Goal: Task Accomplishment & Management: Use online tool/utility

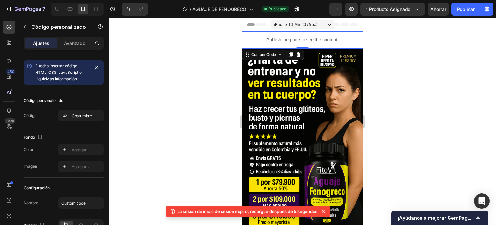
click at [253, 38] on p "Publish the page to see the content." at bounding box center [302, 40] width 121 height 7
click at [252, 37] on p "Publish the page to see the content." at bounding box center [302, 40] width 121 height 7
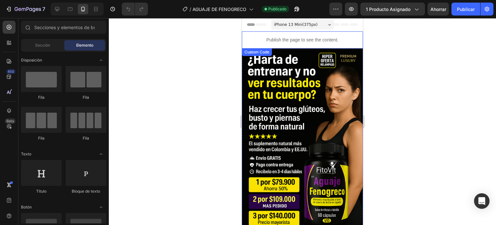
click at [283, 42] on p "Publish the page to see the content." at bounding box center [302, 40] width 121 height 7
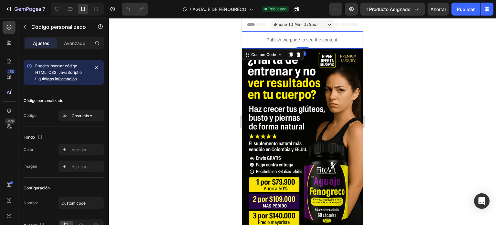
click at [298, 55] on icon at bounding box center [298, 54] width 5 height 5
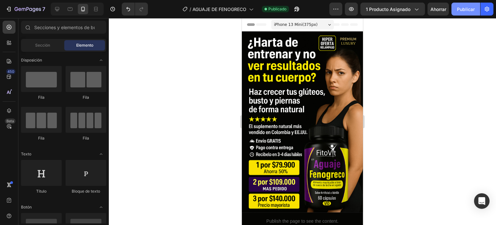
click at [468, 6] on font "Publicar" at bounding box center [466, 8] width 18 height 5
